Goal: Information Seeking & Learning: Learn about a topic

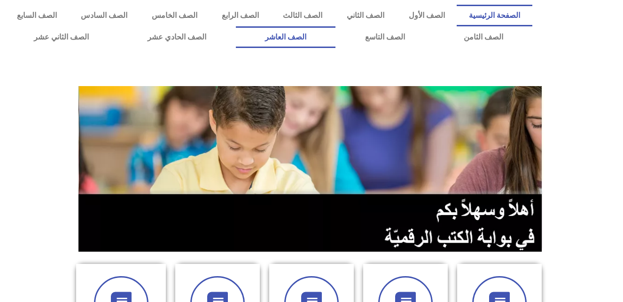
click at [336, 38] on link "الصف العاشر" at bounding box center [286, 37] width 100 height 22
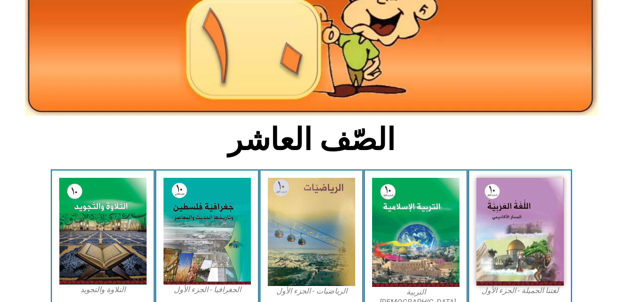
scroll to position [132, 0]
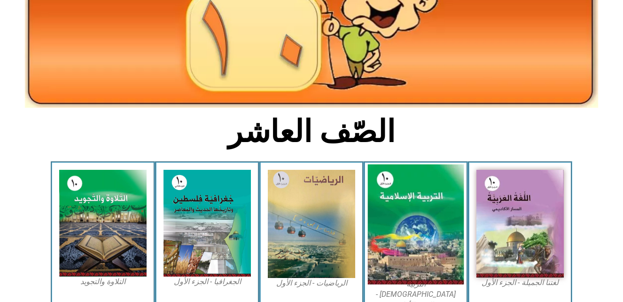
click at [431, 212] on img at bounding box center [416, 224] width 96 height 120
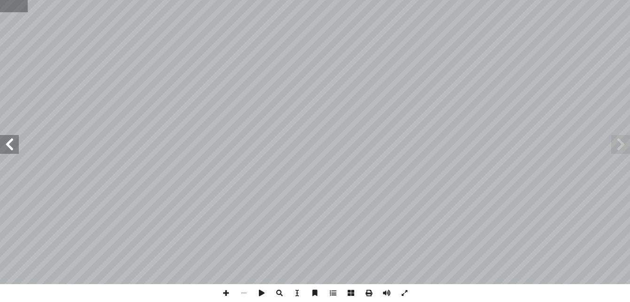
click at [26, 7] on input "text" at bounding box center [14, 6] width 28 height 12
type input "**"
click at [39, 3] on input "text" at bounding box center [20, 6] width 41 height 12
click at [224, 290] on span at bounding box center [226, 293] width 18 height 18
click at [11, 147] on span at bounding box center [9, 144] width 19 height 19
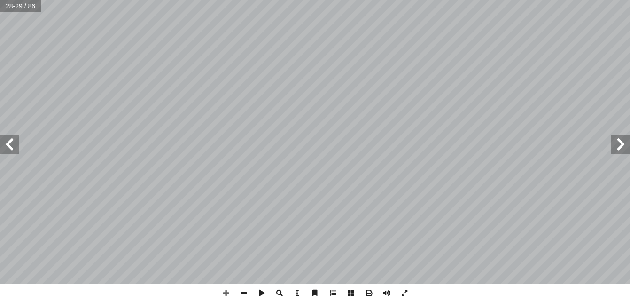
click at [14, 149] on span at bounding box center [9, 144] width 19 height 19
click at [226, 294] on span at bounding box center [226, 293] width 18 height 18
click at [243, 292] on span at bounding box center [244, 293] width 18 height 18
click at [281, 294] on div "ر ّ فك أ ا ِ ض ْ ر َ ــي الأ ِ ف ٍ ــة َ ّ آب َ ــن د ِ ــا م َ م َ (و قــال تع…" at bounding box center [315, 151] width 630 height 302
click at [224, 288] on span at bounding box center [226, 293] width 18 height 18
